Goal: Information Seeking & Learning: Find specific fact

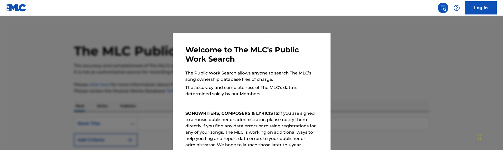
click at [119, 40] on div at bounding box center [251, 91] width 503 height 150
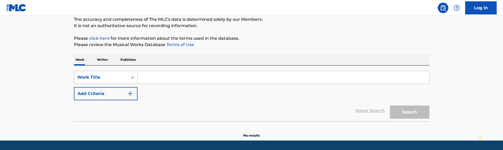
scroll to position [46, 0]
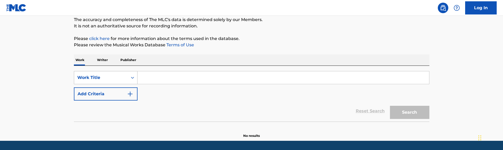
click at [122, 77] on div "Work Title" at bounding box center [100, 77] width 47 height 6
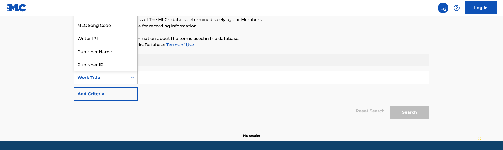
scroll to position [26, 0]
click at [160, 77] on input "Search Form" at bounding box center [282, 77] width 291 height 13
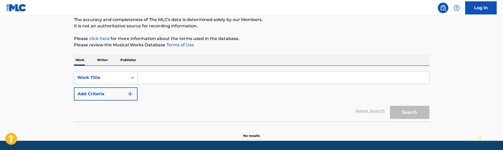
click at [106, 74] on div "Work Title" at bounding box center [100, 77] width 47 height 6
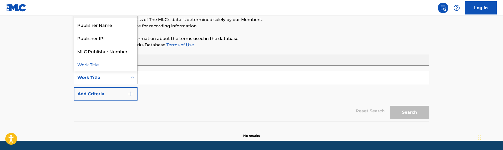
scroll to position [0, 0]
click at [107, 26] on div "MLC Song Code" at bounding box center [105, 24] width 63 height 13
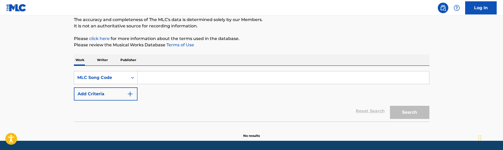
click at [180, 74] on input "Search Form" at bounding box center [282, 77] width 291 height 13
paste input "N959SK"
type input "N959SK"
click at [390, 106] on button "Search" at bounding box center [409, 112] width 39 height 13
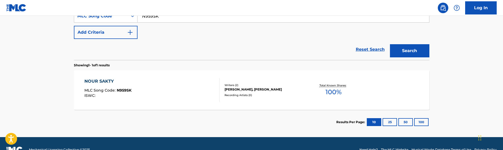
scroll to position [109, 0]
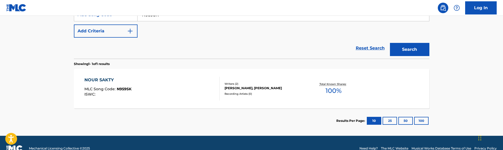
click at [188, 95] on div "NOUR SAKTY MLC Song Code : N959SK ISWC :" at bounding box center [151, 89] width 135 height 24
